Goal: Information Seeking & Learning: Learn about a topic

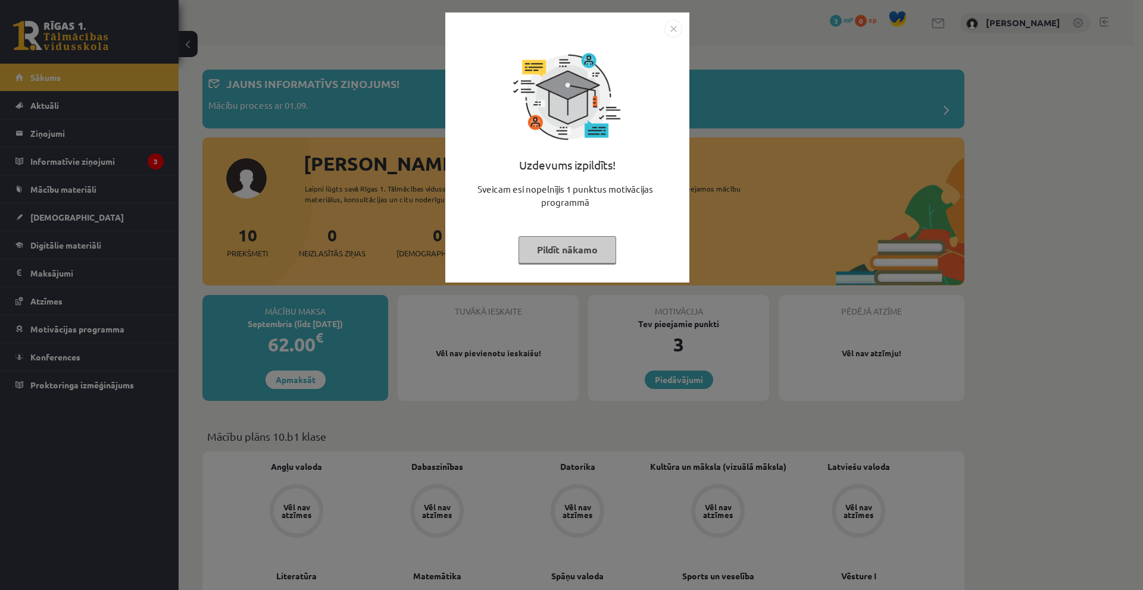
click at [592, 254] on button "Pildīt nākamo" at bounding box center [567, 249] width 98 height 27
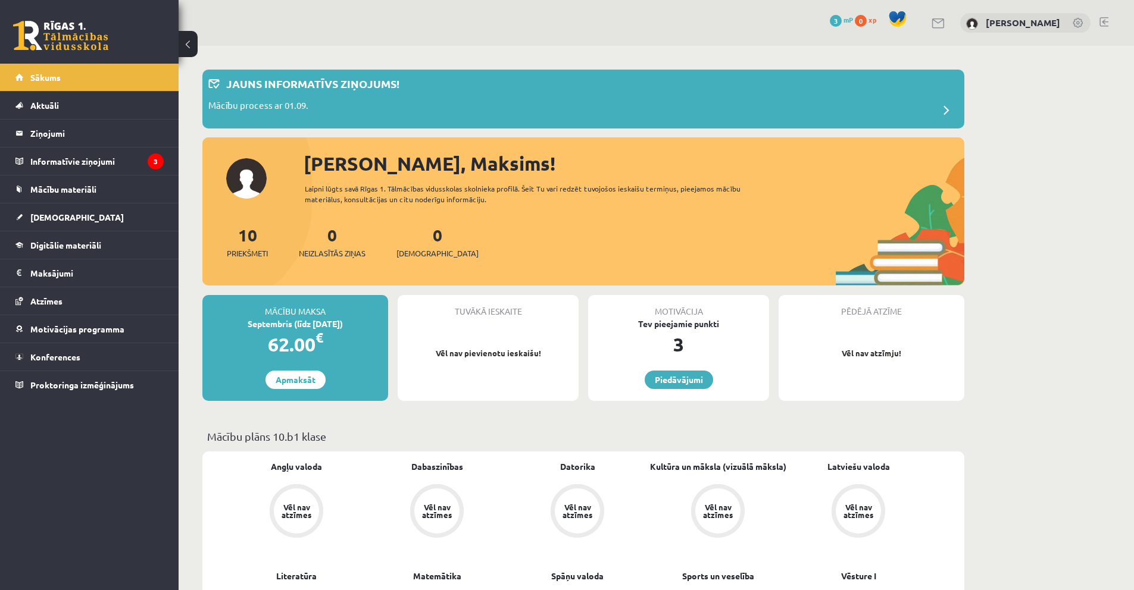
click at [259, 242] on div "10 Priekšmeti" at bounding box center [247, 241] width 41 height 37
click at [255, 255] on span "Priekšmeti" at bounding box center [247, 254] width 41 height 12
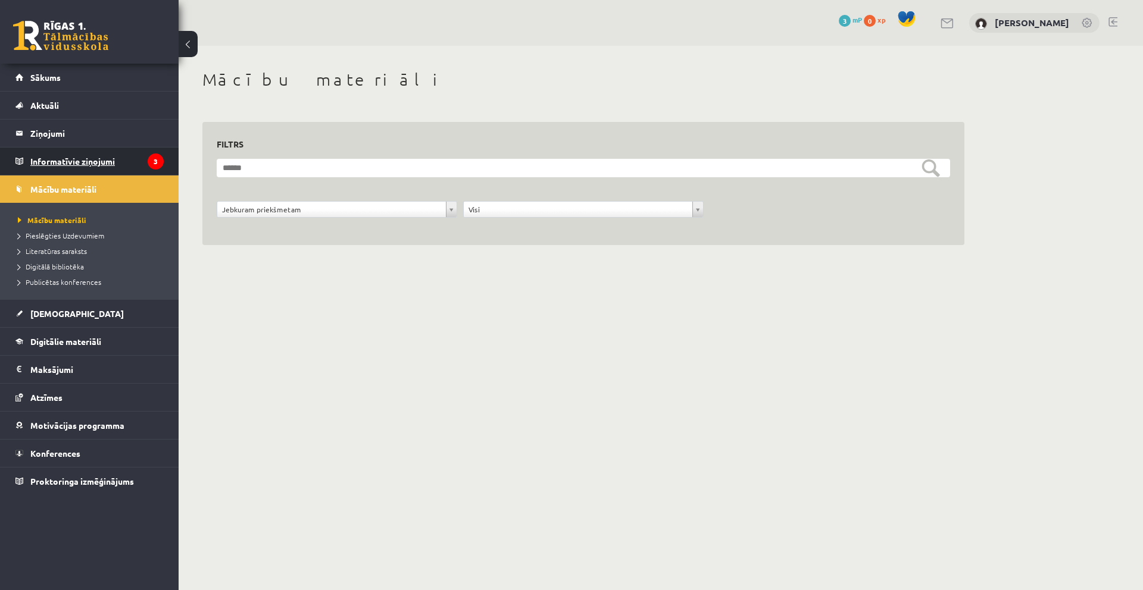
click at [130, 155] on legend "Informatīvie ziņojumi 3" at bounding box center [96, 161] width 133 height 27
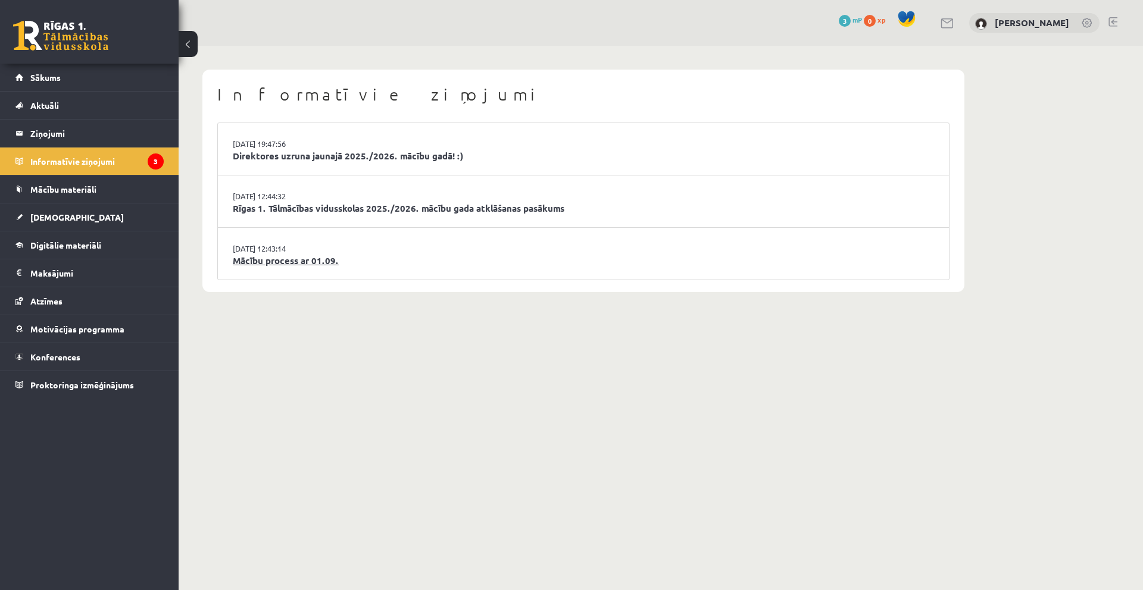
click at [284, 263] on link "Mācību process ar 01.09." at bounding box center [583, 261] width 701 height 14
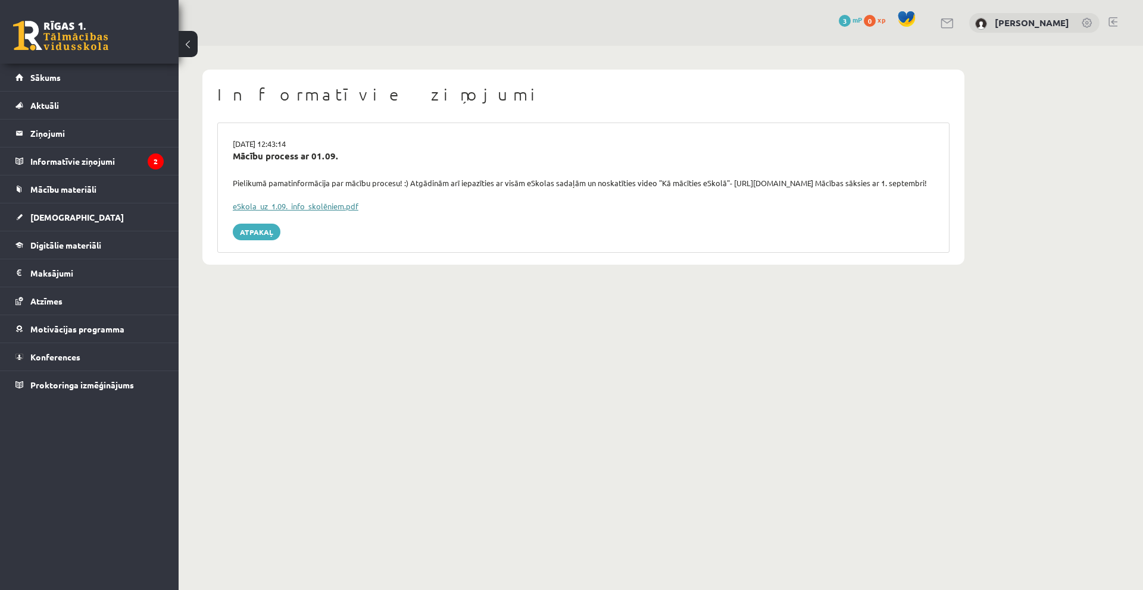
click at [323, 211] on link "eSkola_uz_1.09._info_skolēniem.pdf" at bounding box center [296, 206] width 126 height 10
click at [89, 185] on span "Mācību materiāli" at bounding box center [63, 189] width 66 height 11
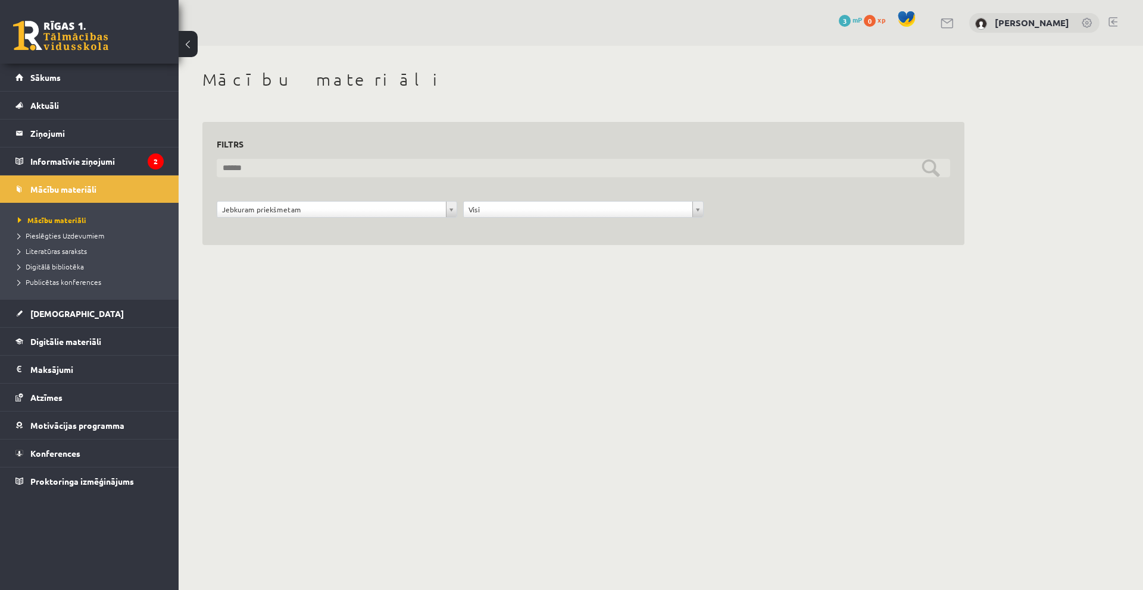
click at [274, 167] on input "text" at bounding box center [583, 168] width 733 height 18
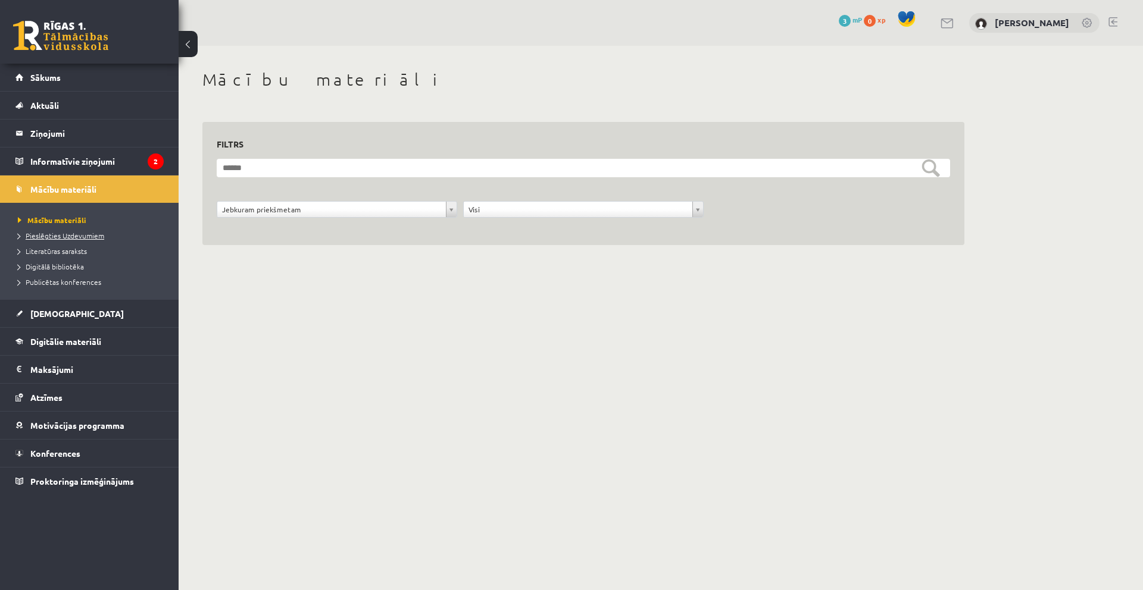
click at [92, 233] on span "Pieslēgties Uzdevumiem" at bounding box center [61, 236] width 86 height 10
click at [80, 166] on legend "Informatīvie ziņojumi 2" at bounding box center [96, 161] width 133 height 27
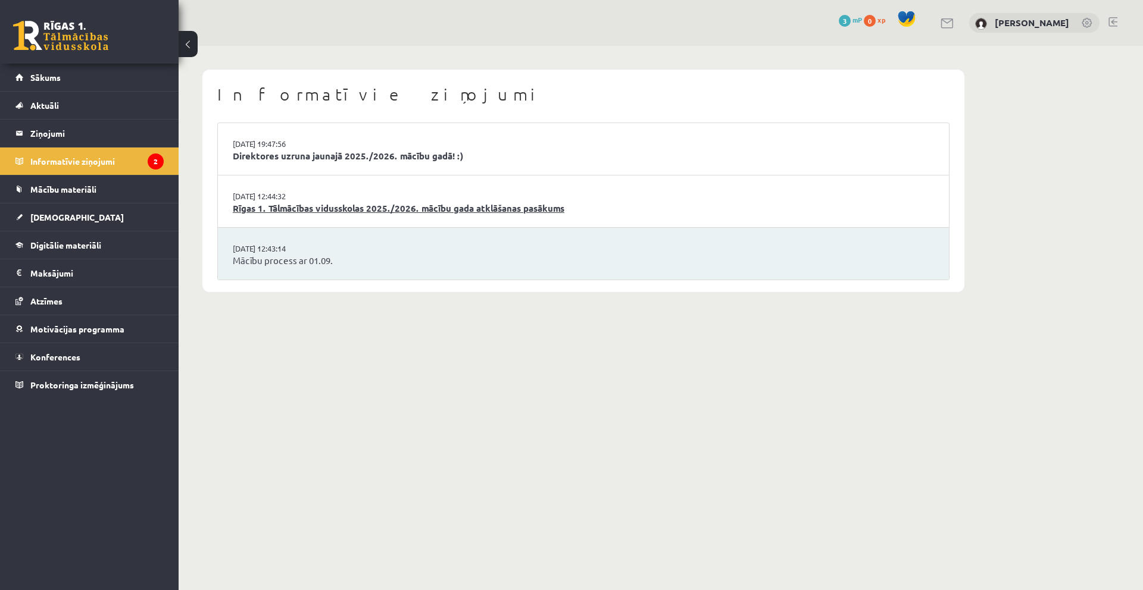
click at [449, 210] on link "Rīgas 1. Tālmācības vidusskolas 2025./2026. mācību gada atklāšanas pasākums" at bounding box center [583, 209] width 701 height 14
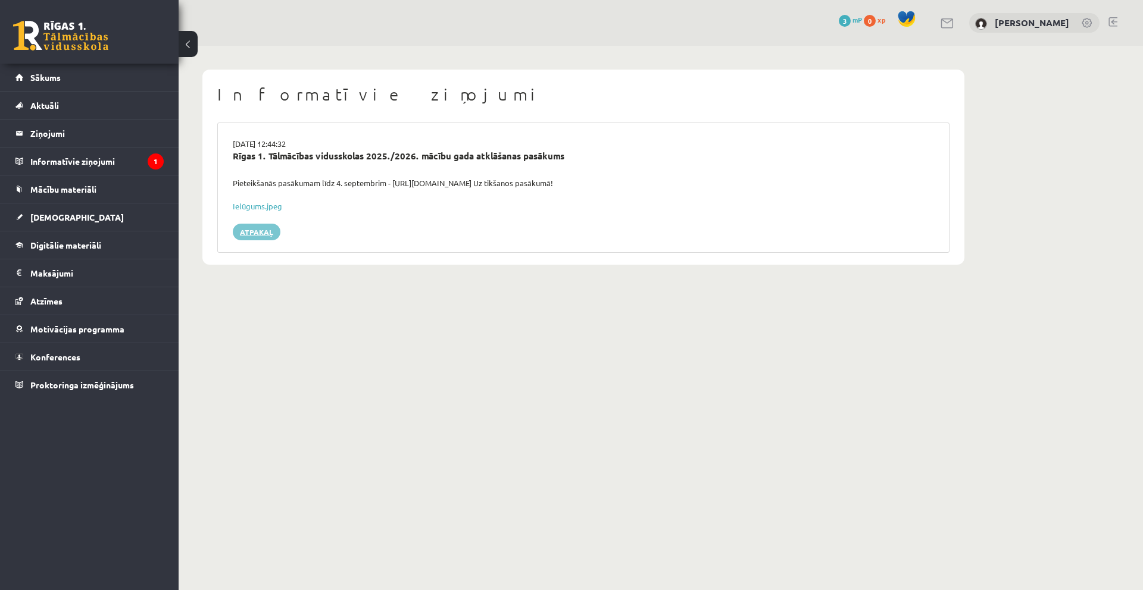
click at [271, 236] on link "Atpakaļ" at bounding box center [257, 232] width 48 height 17
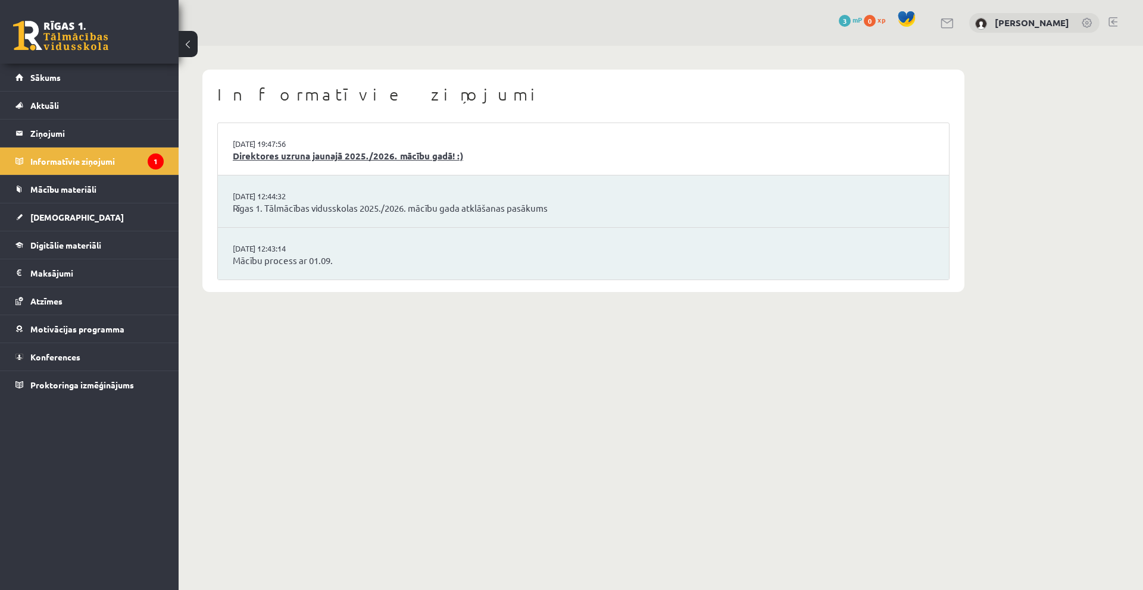
click at [374, 156] on link "Direktores uzruna jaunajā 2025./2026. mācību gadā! :)" at bounding box center [583, 156] width 701 height 14
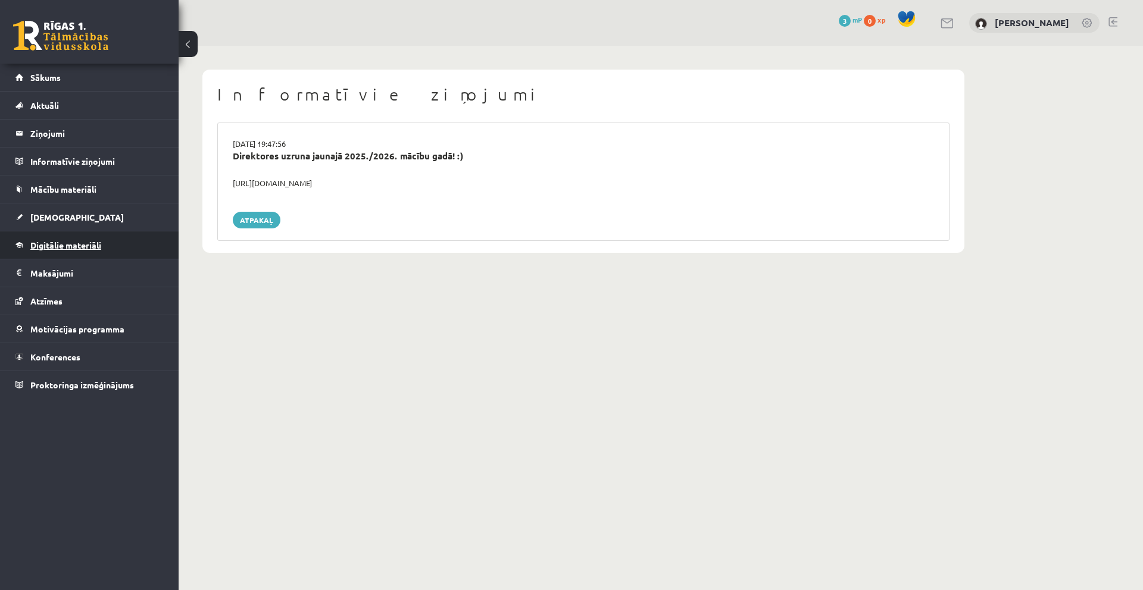
click at [102, 242] on link "Digitālie materiāli" at bounding box center [89, 244] width 148 height 27
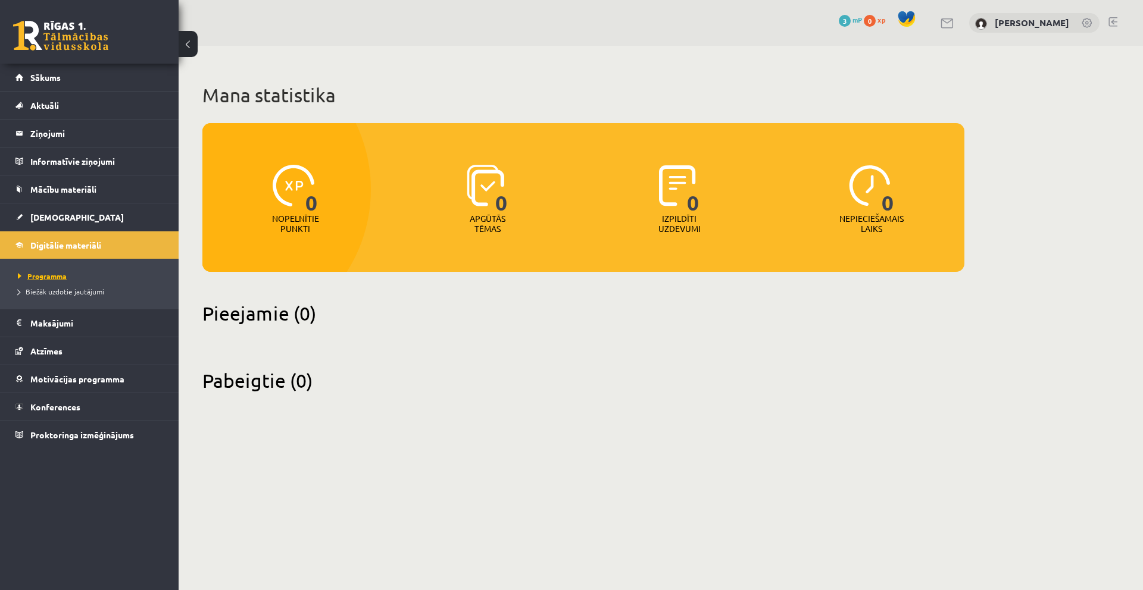
click at [55, 277] on span "Programma" at bounding box center [42, 276] width 49 height 10
click at [68, 295] on link "Biežāk uzdotie jautājumi" at bounding box center [92, 291] width 149 height 11
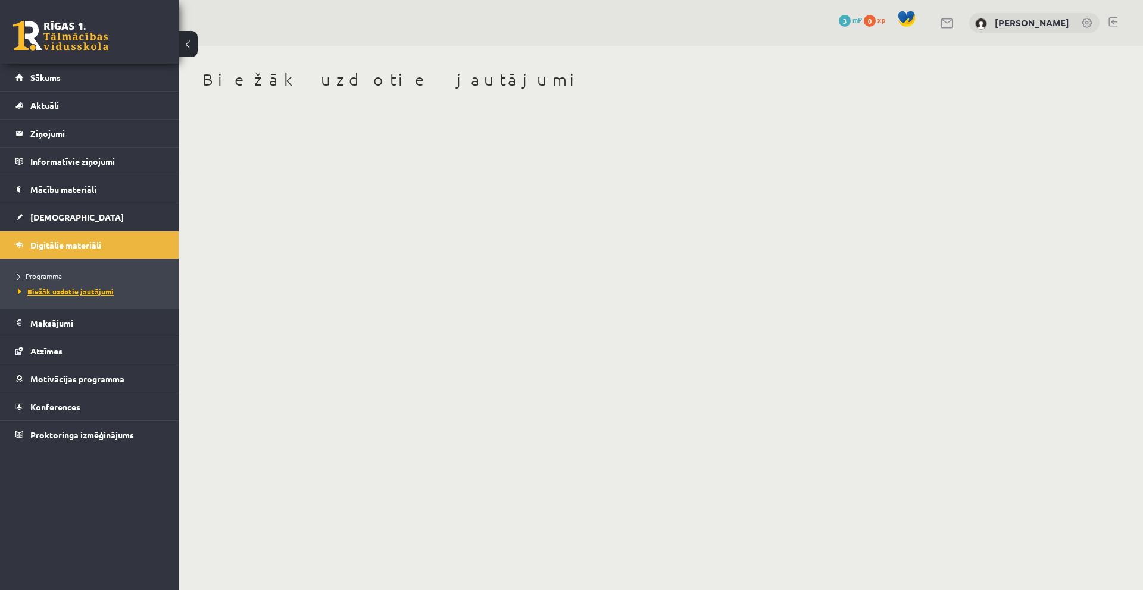
click at [68, 294] on span "Biežāk uzdotie jautājumi" at bounding box center [66, 292] width 96 height 10
click at [54, 352] on span "Atzīmes" at bounding box center [46, 351] width 32 height 11
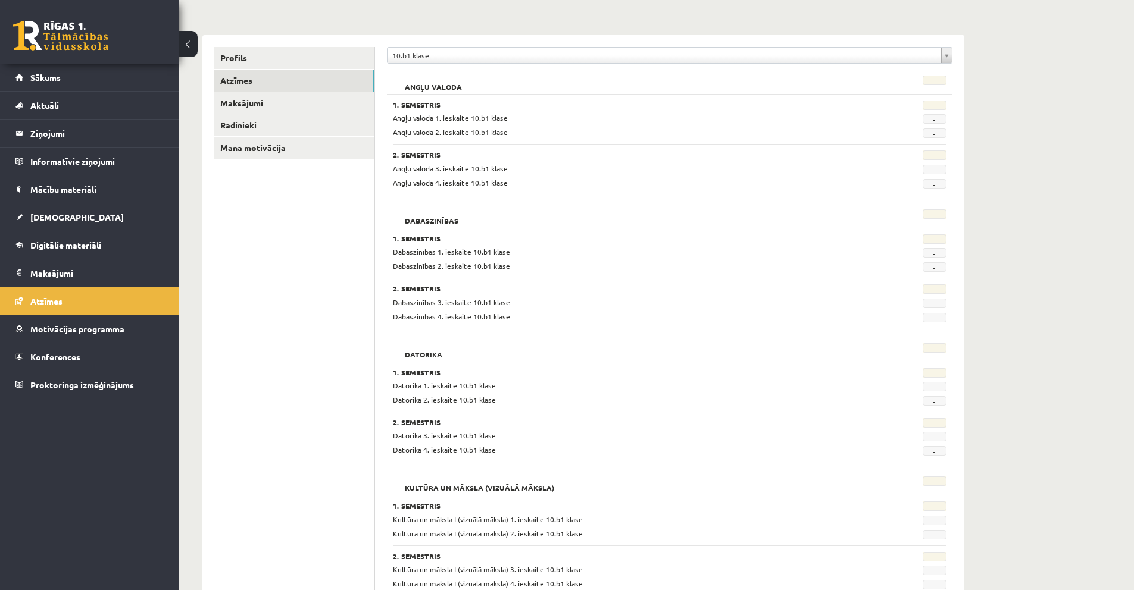
scroll to position [115, 0]
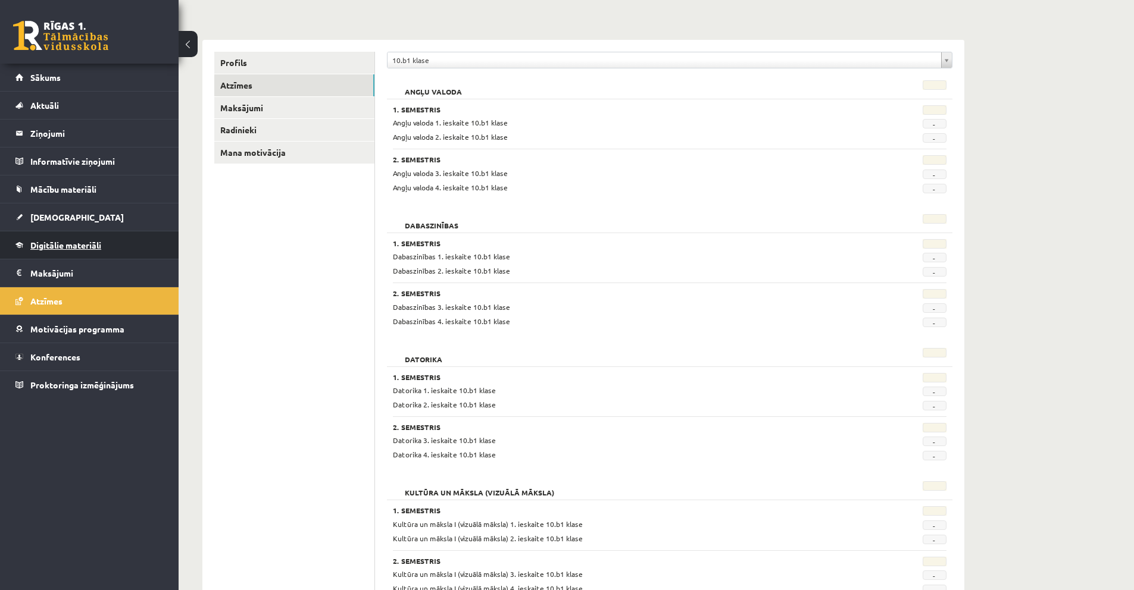
click at [82, 237] on link "Digitālie materiāli" at bounding box center [89, 244] width 148 height 27
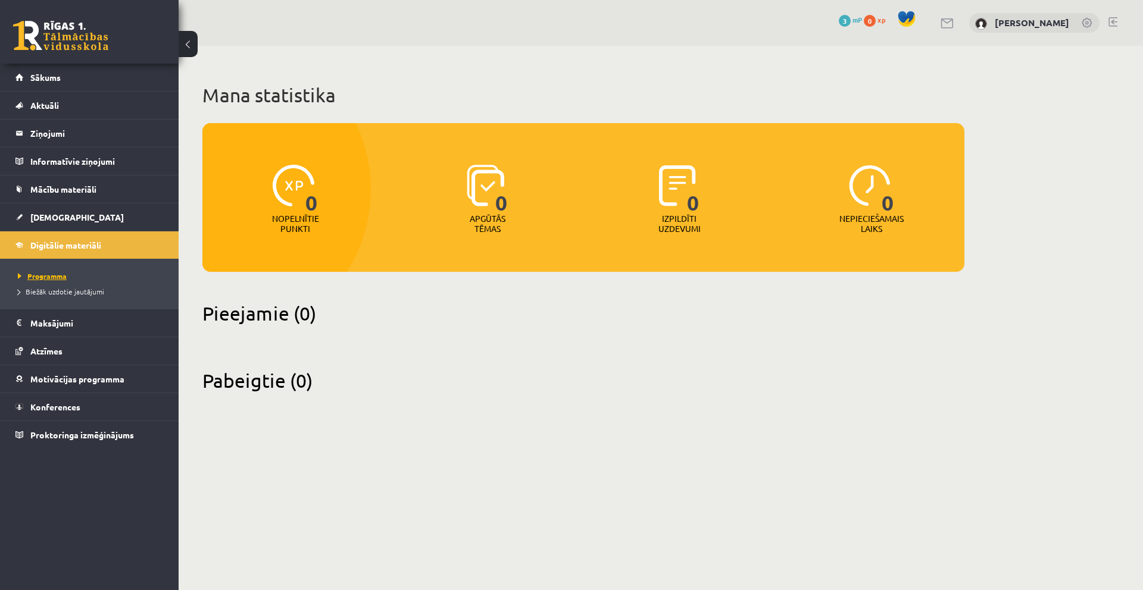
click at [55, 279] on span "Programma" at bounding box center [42, 276] width 49 height 10
click at [48, 103] on span "Aktuāli" at bounding box center [44, 105] width 29 height 11
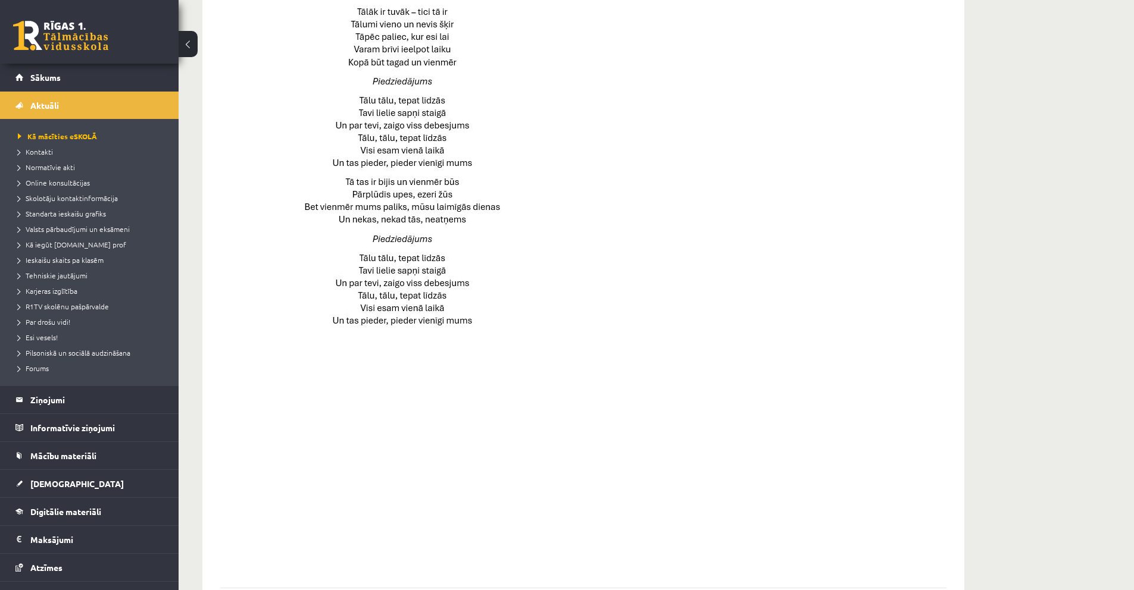
scroll to position [706, 0]
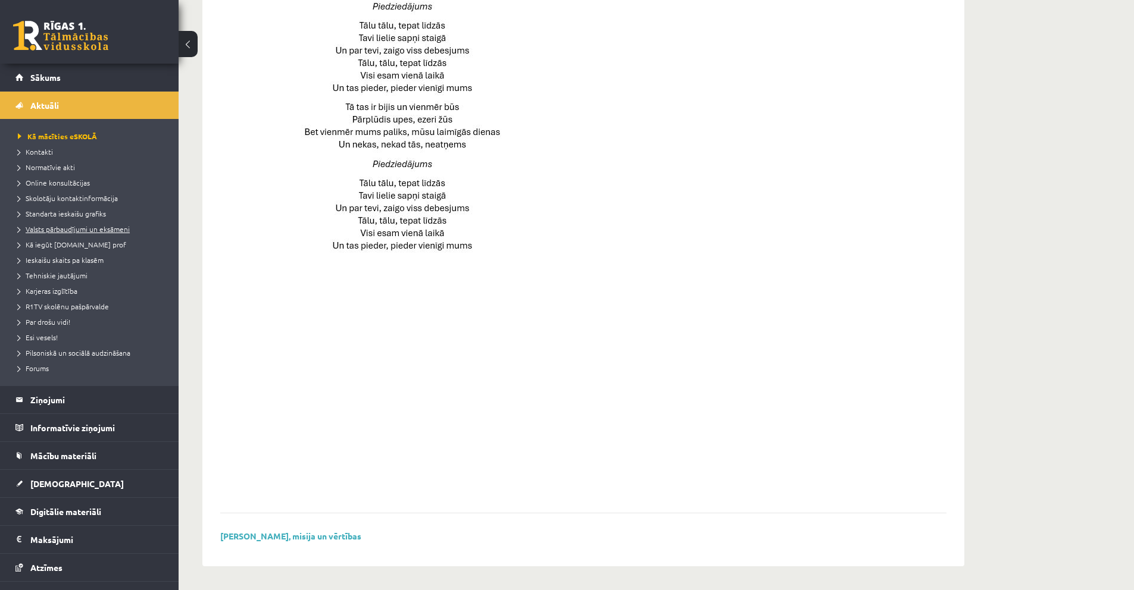
click at [101, 230] on span "Valsts pārbaudījumi un eksāmeni" at bounding box center [74, 229] width 112 height 10
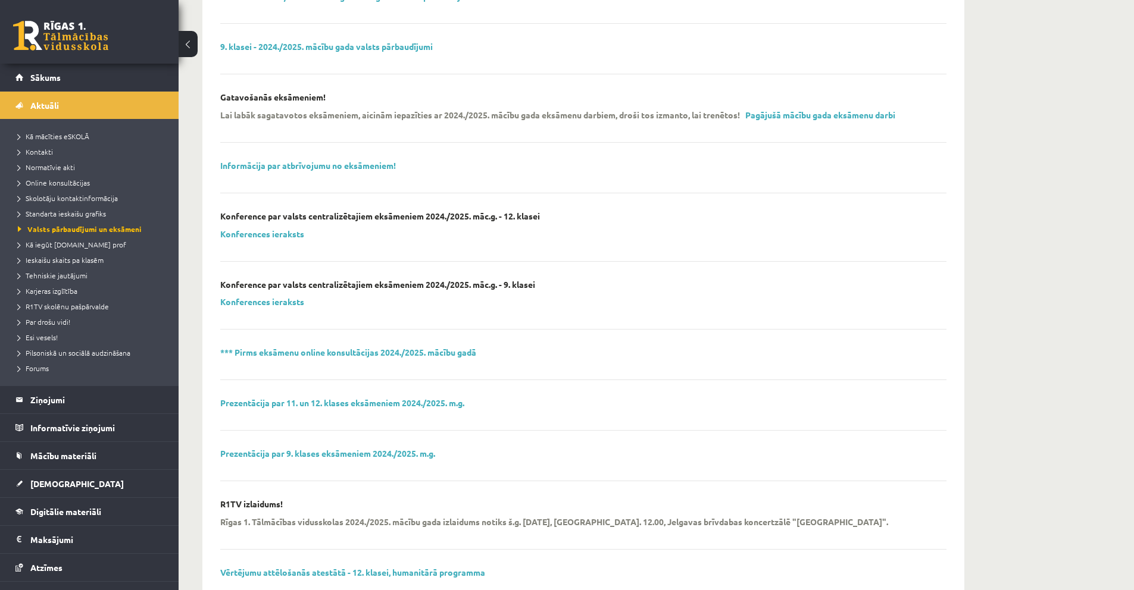
scroll to position [170, 0]
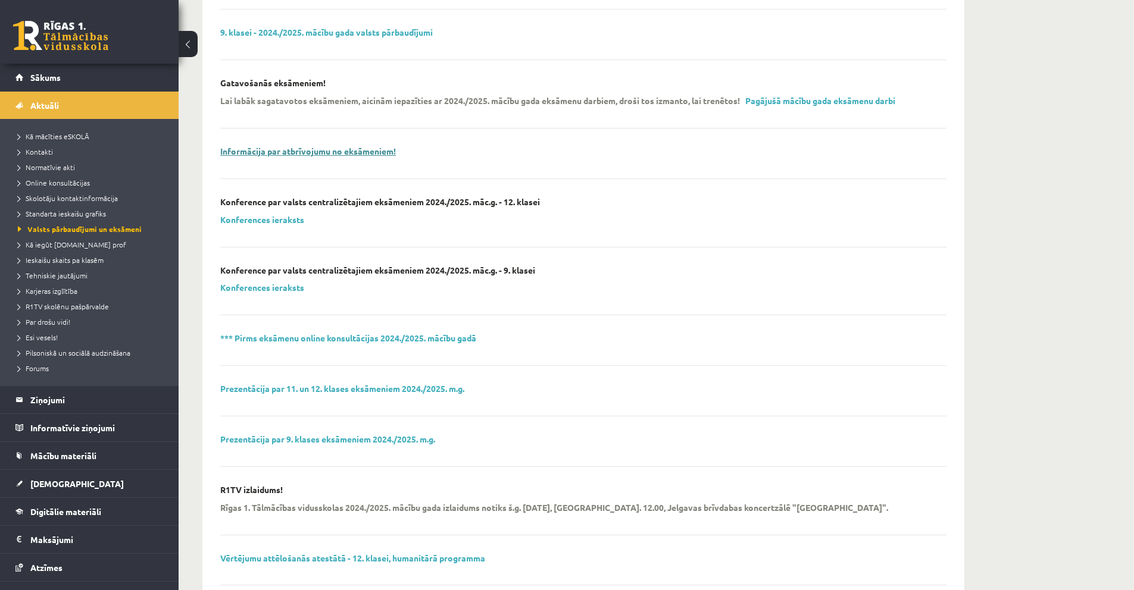
click at [304, 154] on link "Informācija par atbrīvojumu no eksāmeniem!" at bounding box center [308, 151] width 176 height 11
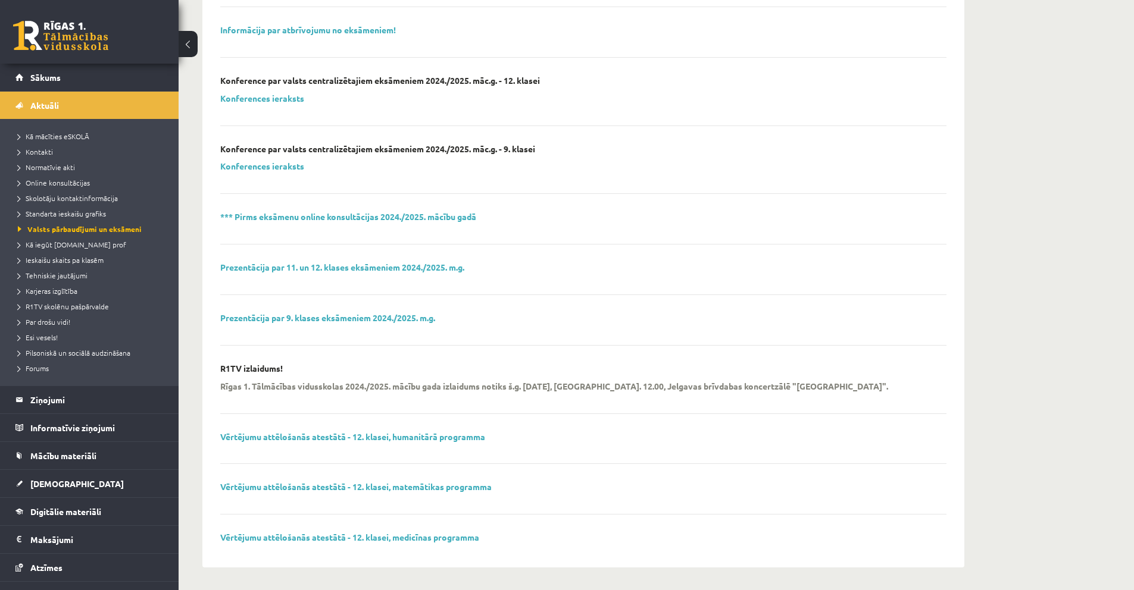
scroll to position [292, 0]
click at [59, 163] on span "Normatīvie akti" at bounding box center [46, 167] width 57 height 10
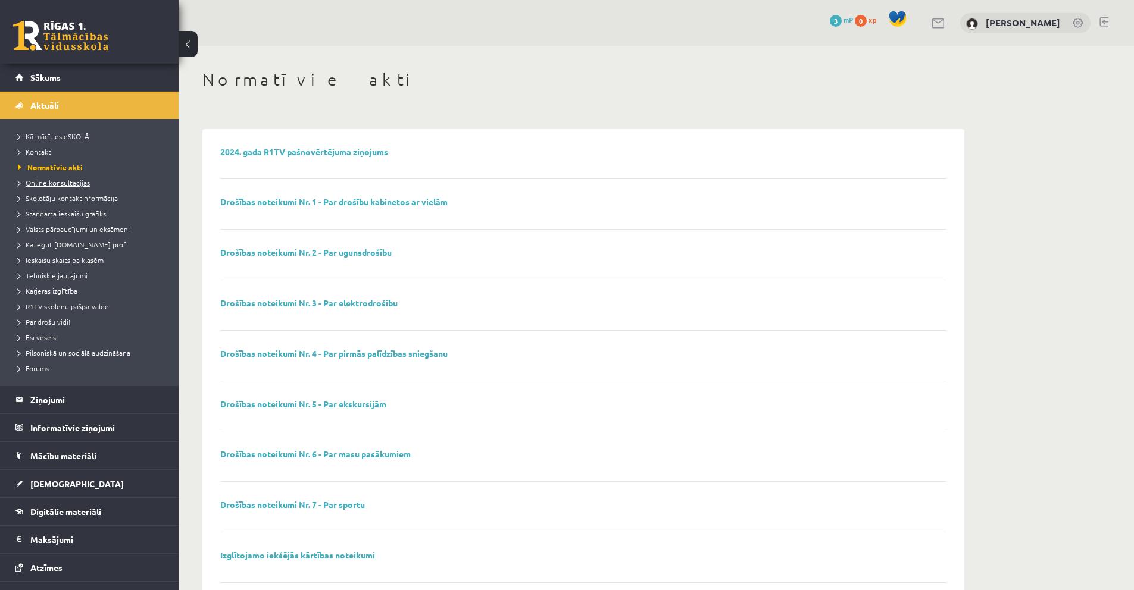
click at [79, 184] on span "Online konsultācijas" at bounding box center [54, 183] width 72 height 10
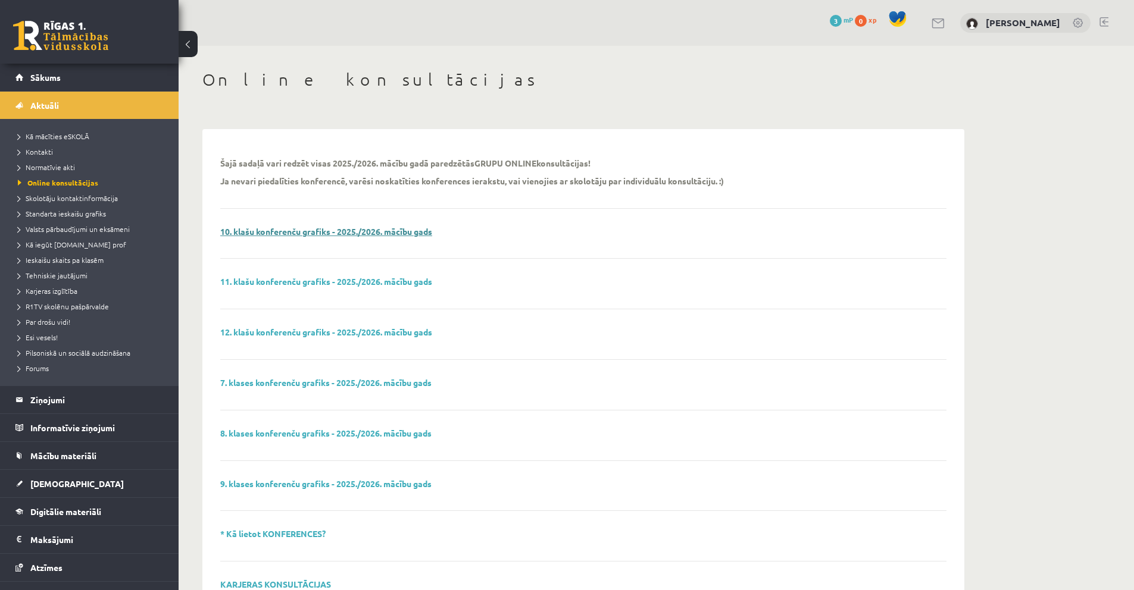
click at [330, 236] on link "10. klašu konferenču grafiks - 2025./2026. mācību gads" at bounding box center [326, 231] width 212 height 11
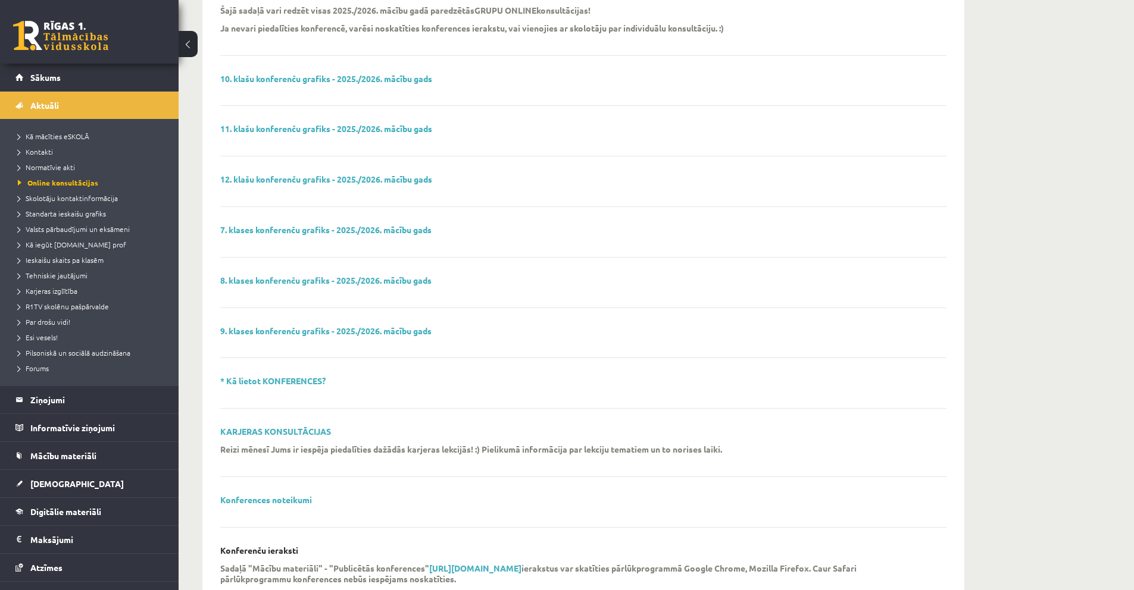
scroll to position [246, 0]
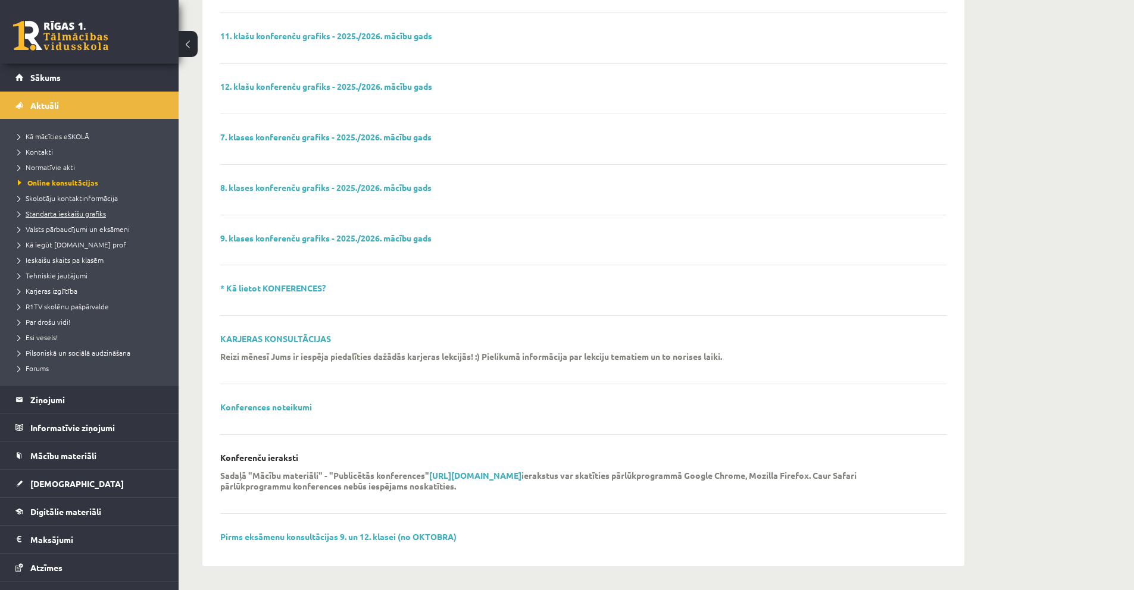
click at [74, 214] on span "Standarta ieskaišu grafiks" at bounding box center [62, 214] width 88 height 10
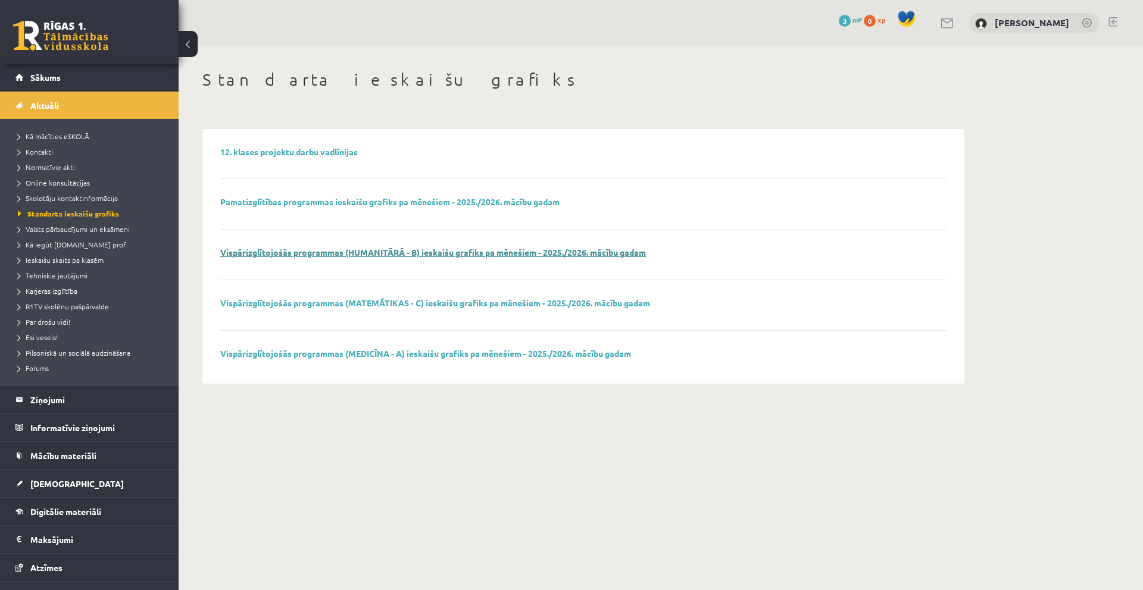
click at [412, 252] on link "Vispārizglītojošās programmas (HUMANITĀRĀ - B) ieskaišu grafiks pa mēnešiem - 2…" at bounding box center [432, 252] width 425 height 11
click at [32, 361] on li "Forums" at bounding box center [92, 368] width 149 height 15
click at [34, 365] on span "Forums" at bounding box center [35, 369] width 35 height 10
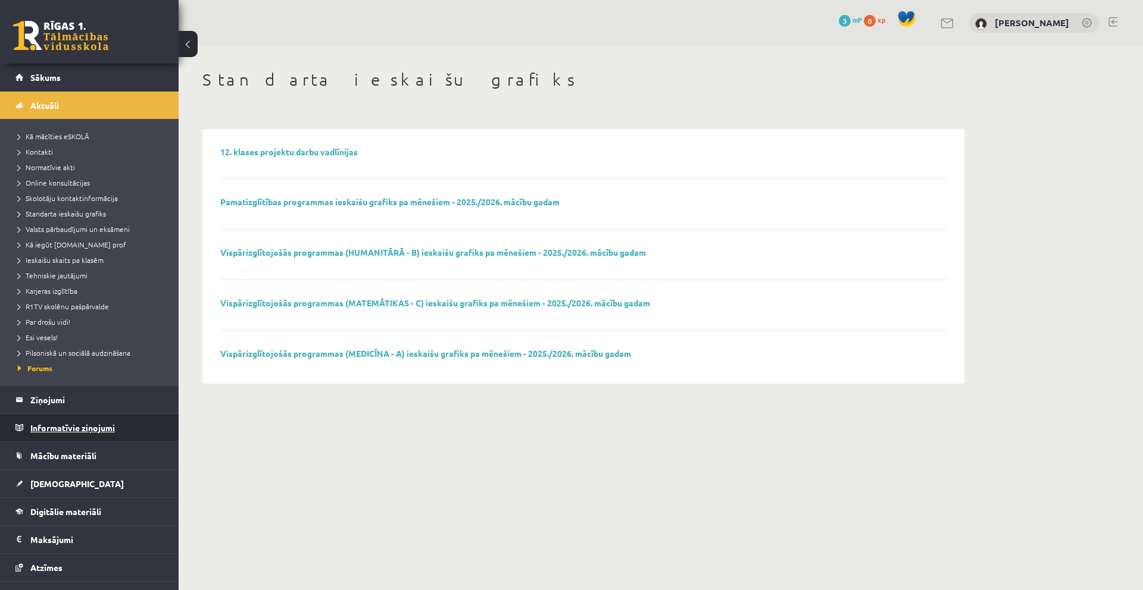
click at [77, 433] on legend "Informatīvie ziņojumi 0" at bounding box center [96, 427] width 133 height 27
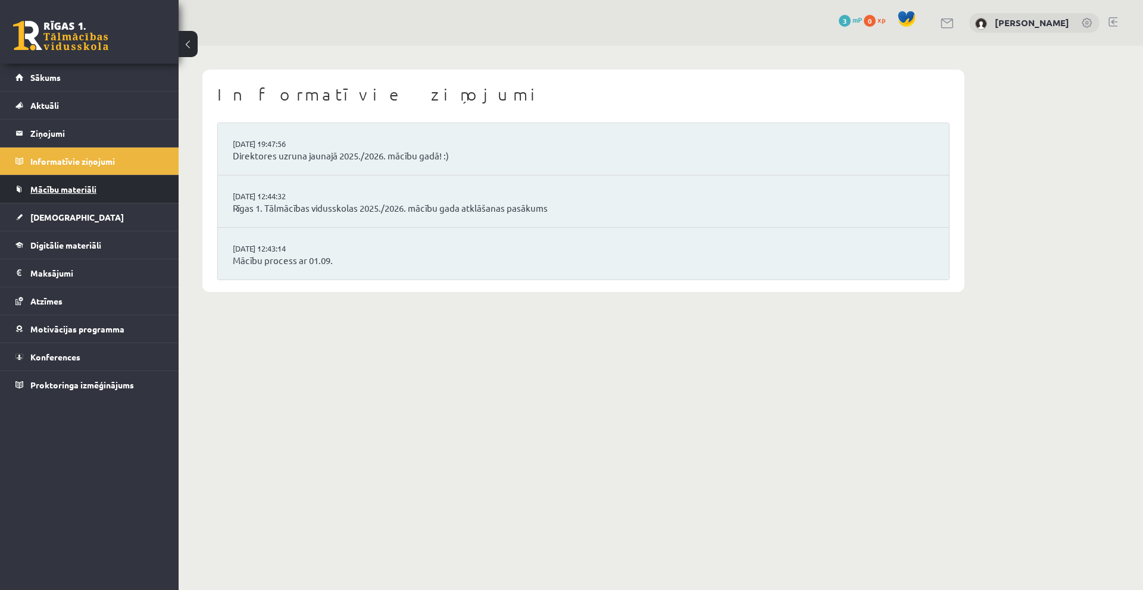
click at [58, 192] on span "Mācību materiāli" at bounding box center [63, 189] width 66 height 11
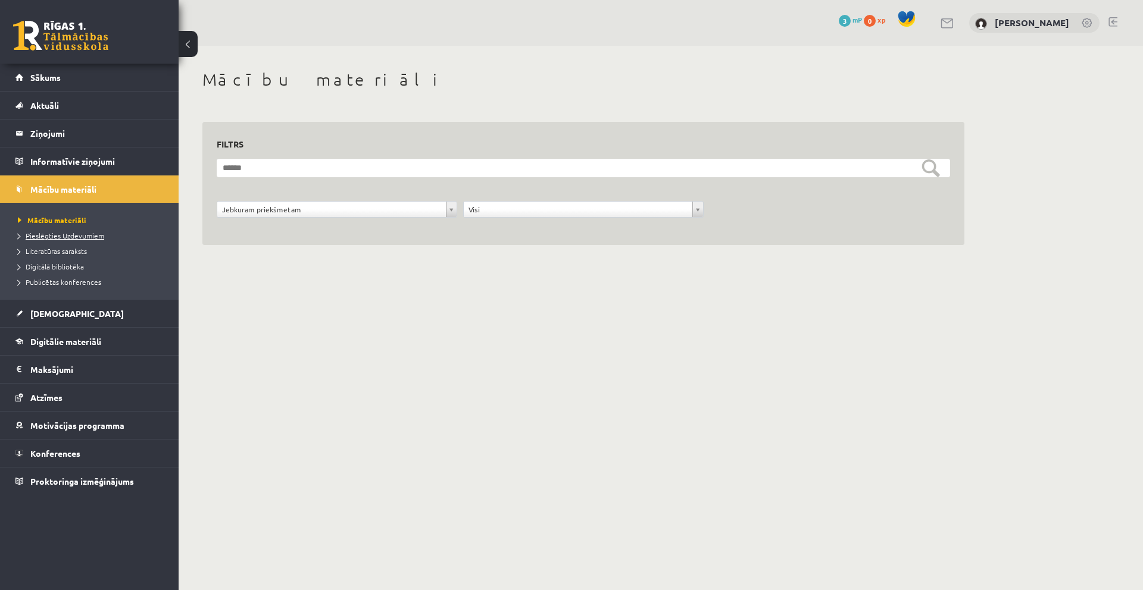
click at [83, 236] on span "Pieslēgties Uzdevumiem" at bounding box center [61, 236] width 86 height 10
